Goal: Task Accomplishment & Management: Manage account settings

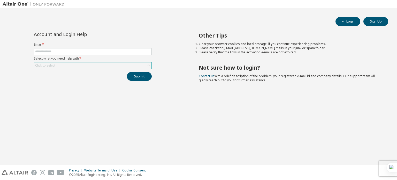
click at [114, 66] on div "Click to select" at bounding box center [92, 65] width 117 height 6
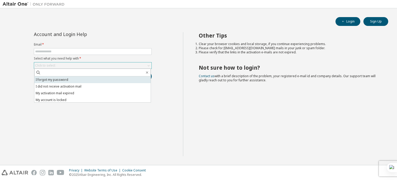
click at [84, 80] on li "I forgot my password" at bounding box center [92, 79] width 116 height 7
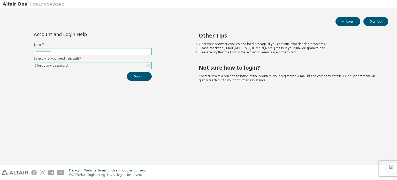
click at [80, 53] on input "text" at bounding box center [92, 51] width 115 height 4
type input "**********"
click at [134, 78] on button "Submit" at bounding box center [139, 76] width 25 height 9
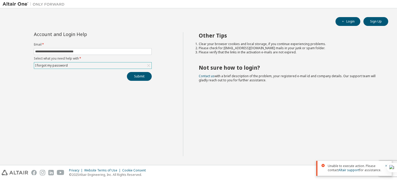
click at [324, 139] on div "Other Tips Clear your browser cookies and local storage, if you continue experi…" at bounding box center [289, 94] width 212 height 124
